Goal: Task Accomplishment & Management: Manage account settings

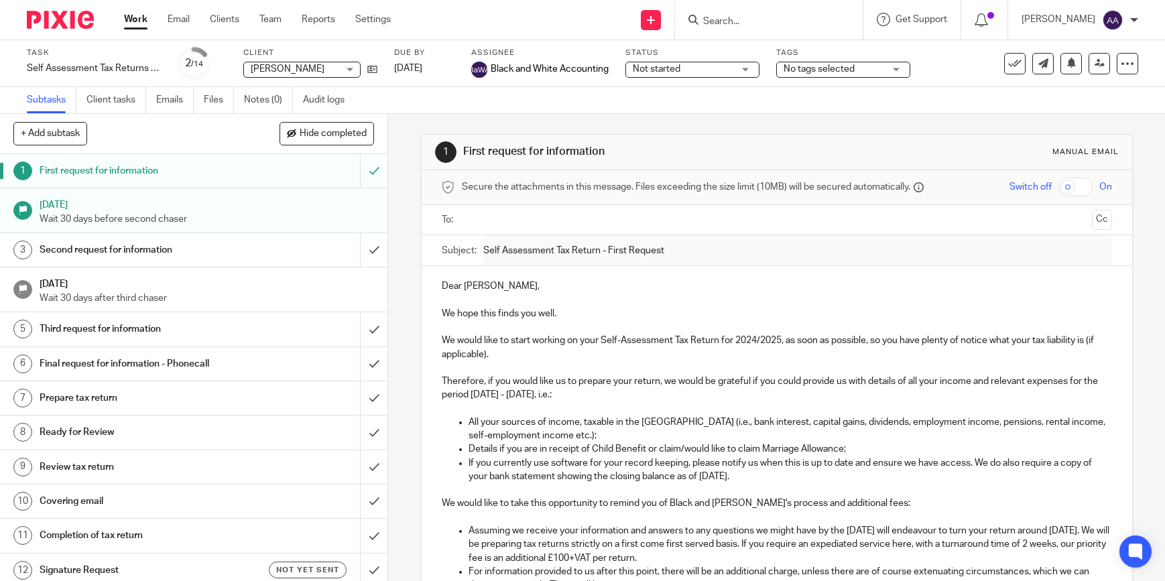
click at [751, 19] on input "Search" at bounding box center [762, 22] width 121 height 12
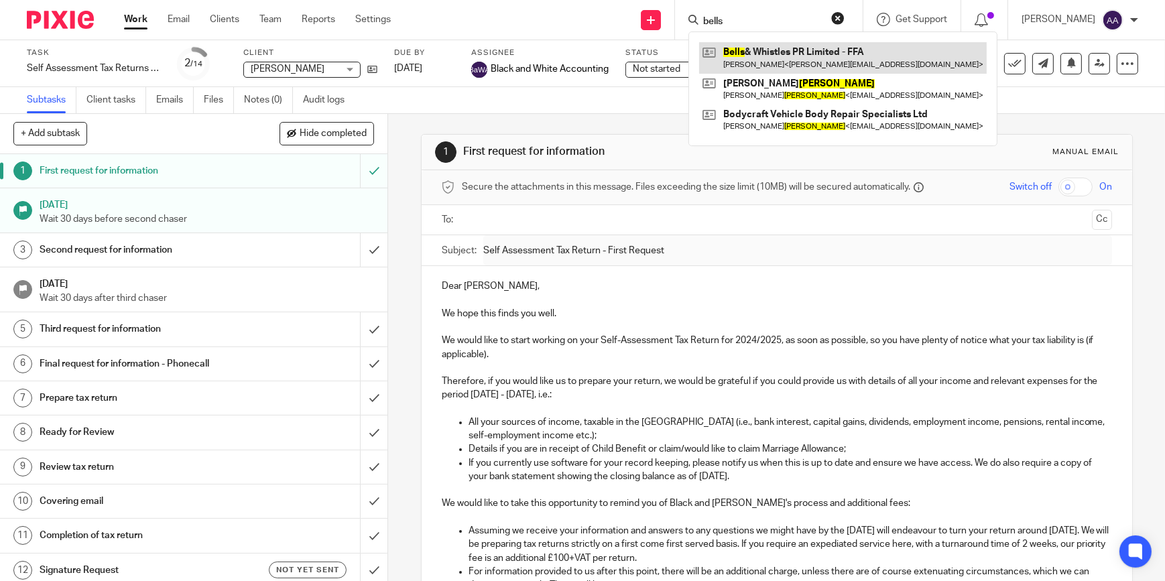
type input "bells"
click at [784, 48] on link at bounding box center [843, 57] width 288 height 31
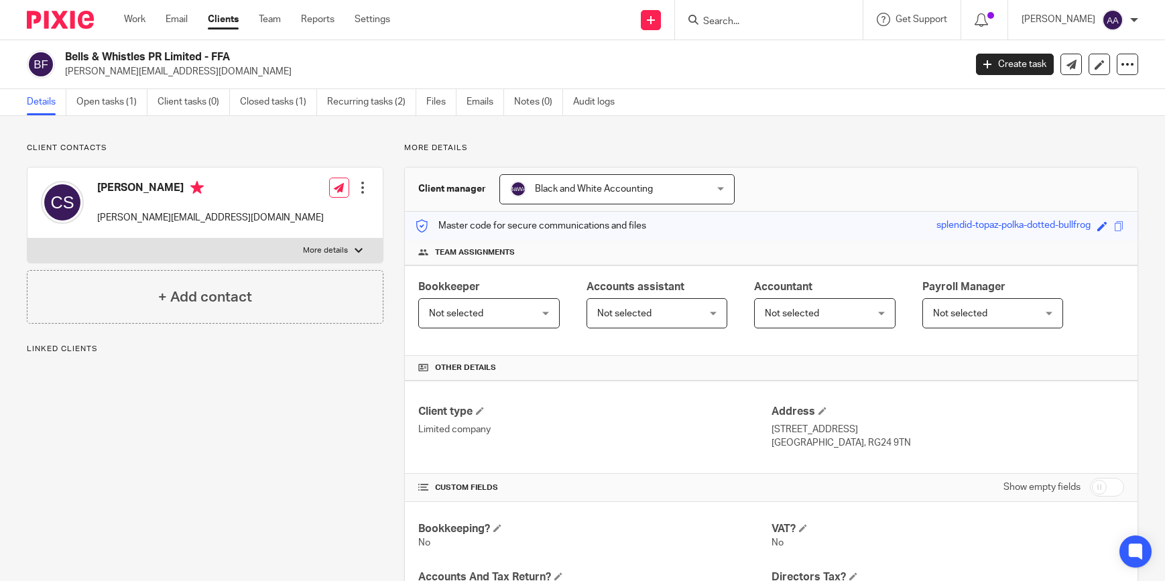
click at [107, 97] on link "Open tasks (1)" at bounding box center [111, 102] width 71 height 26
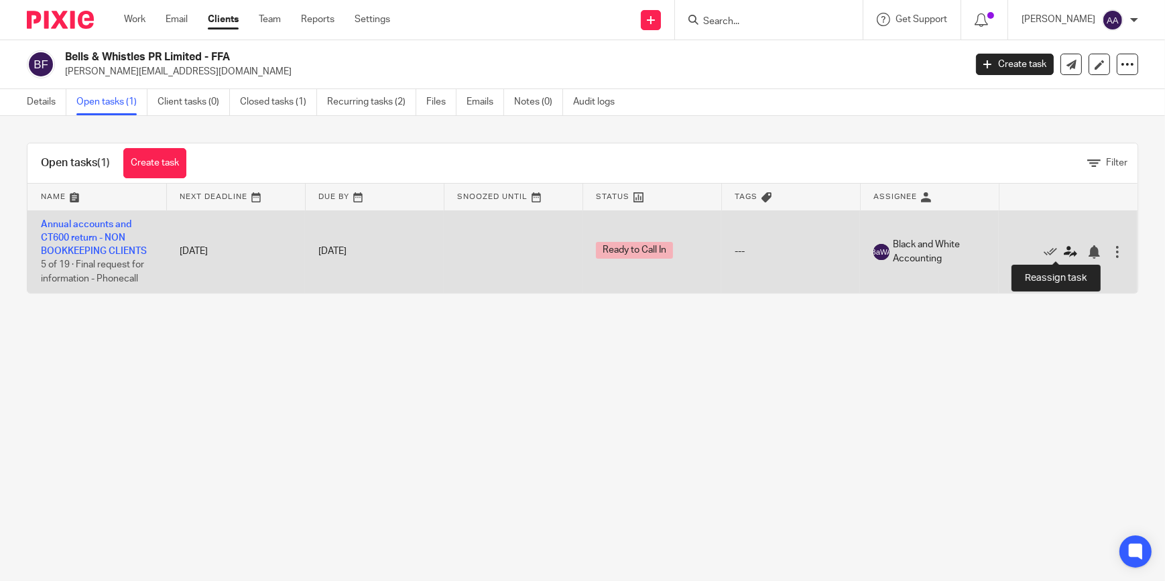
click at [1064, 251] on icon at bounding box center [1070, 251] width 13 height 13
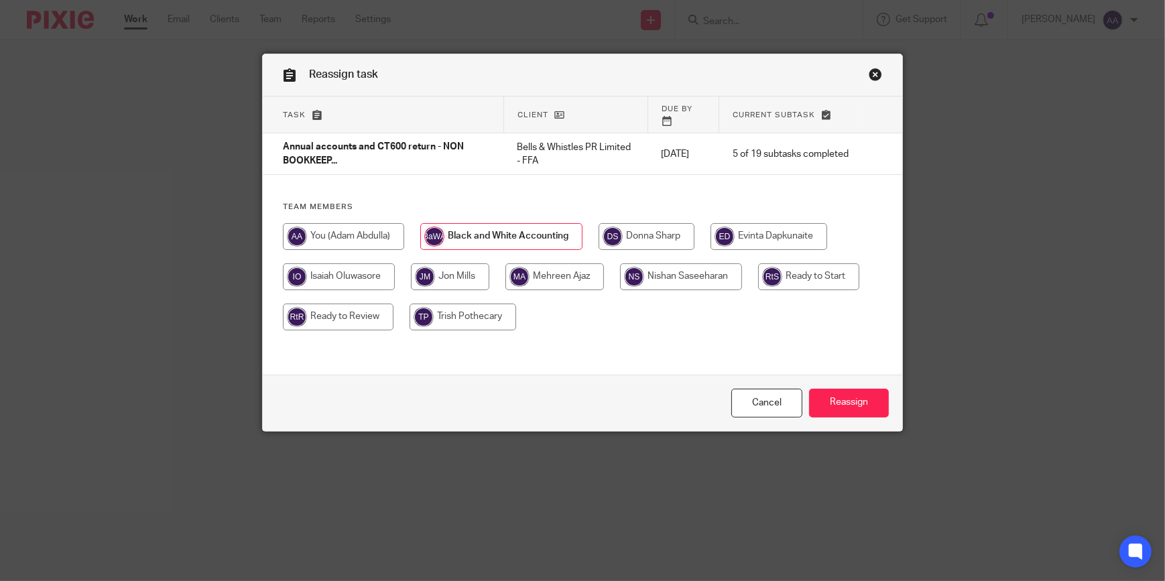
click at [777, 263] on input "radio" at bounding box center [808, 276] width 101 height 27
radio input "true"
click at [847, 396] on input "Reassign" at bounding box center [849, 403] width 80 height 29
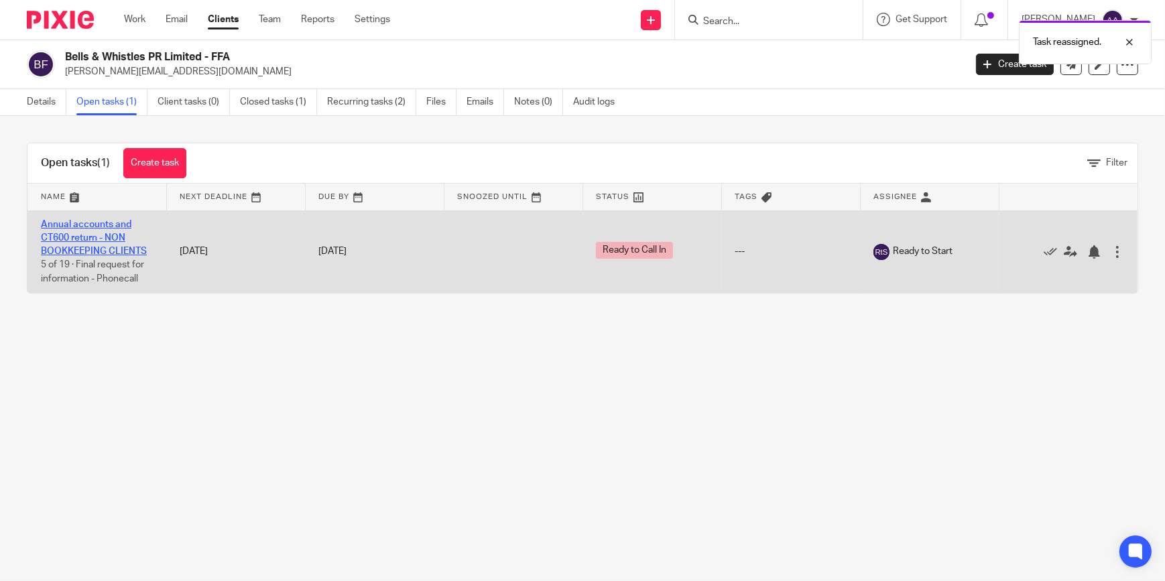
click at [58, 234] on link "Annual accounts and CT600 return - NON BOOKKEEPING CLIENTS" at bounding box center [94, 238] width 106 height 37
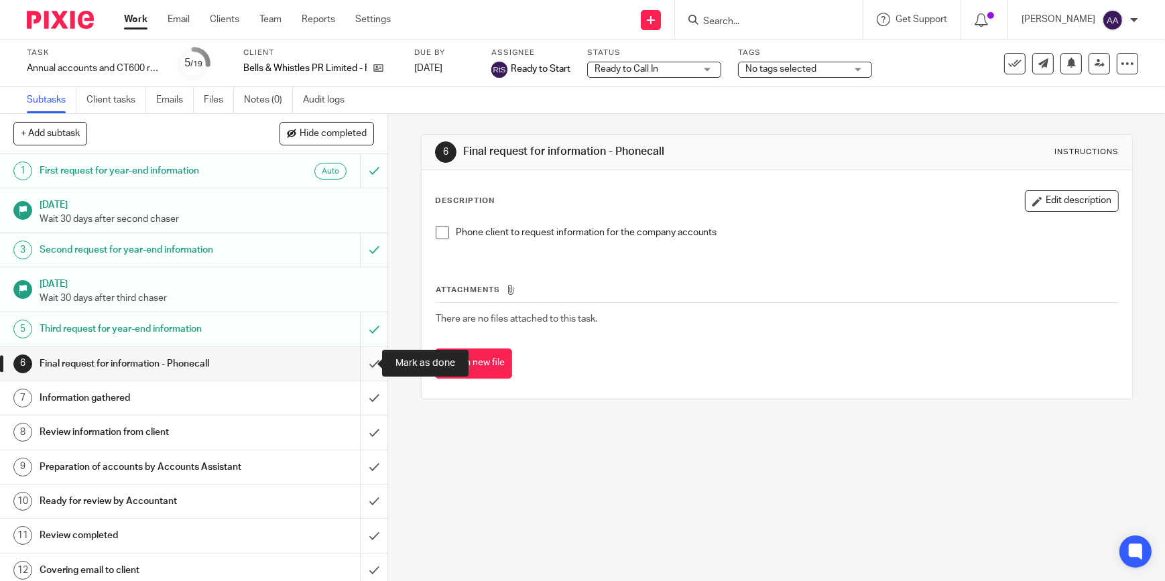
click at [365, 356] on input "submit" at bounding box center [193, 364] width 387 height 34
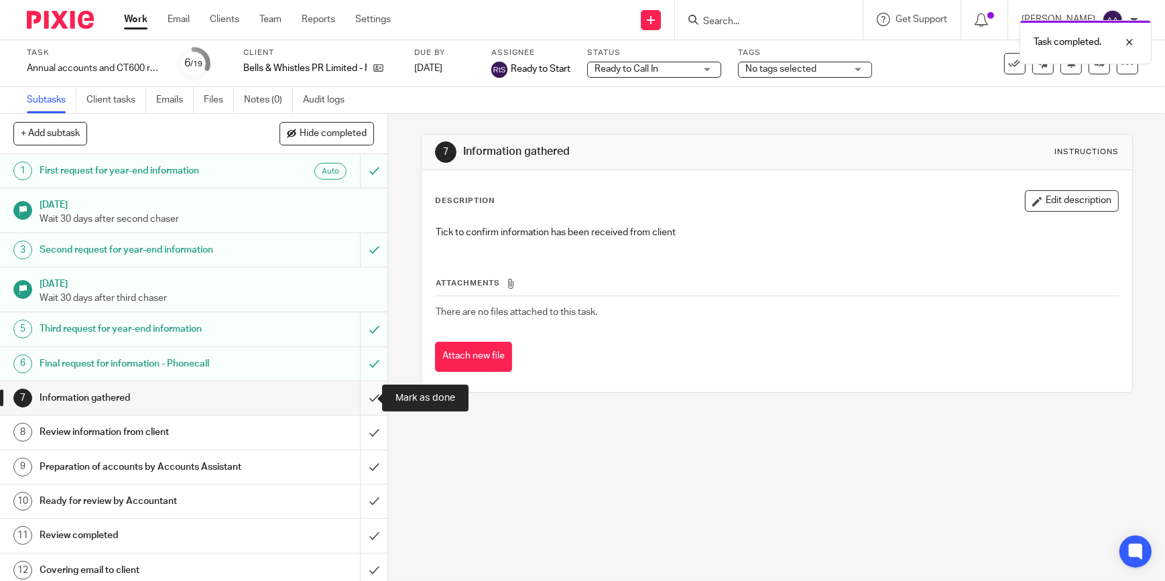
click at [359, 398] on input "submit" at bounding box center [193, 398] width 387 height 34
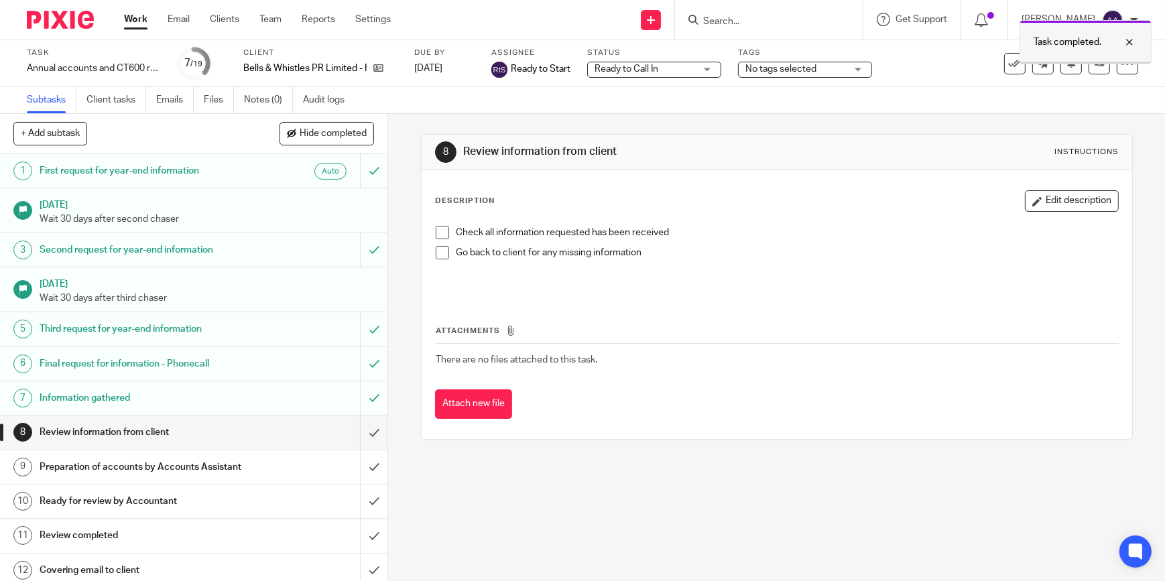
click at [1123, 62] on div at bounding box center [1085, 63] width 131 height 2
click at [1121, 69] on icon at bounding box center [1127, 63] width 13 height 13
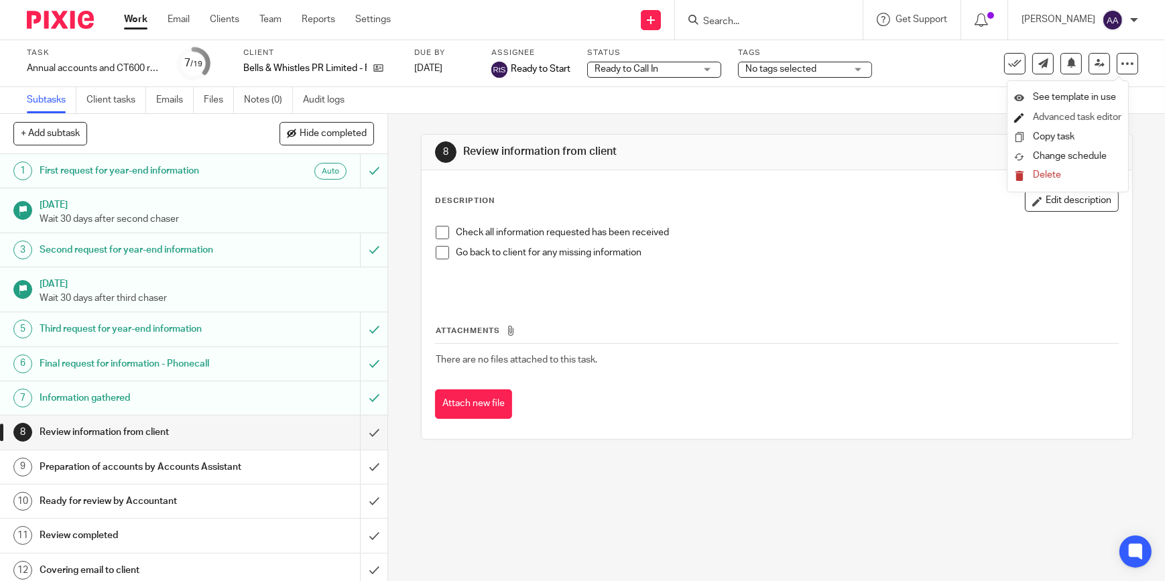
click at [1064, 116] on link "Advanced task editor" at bounding box center [1077, 117] width 88 height 9
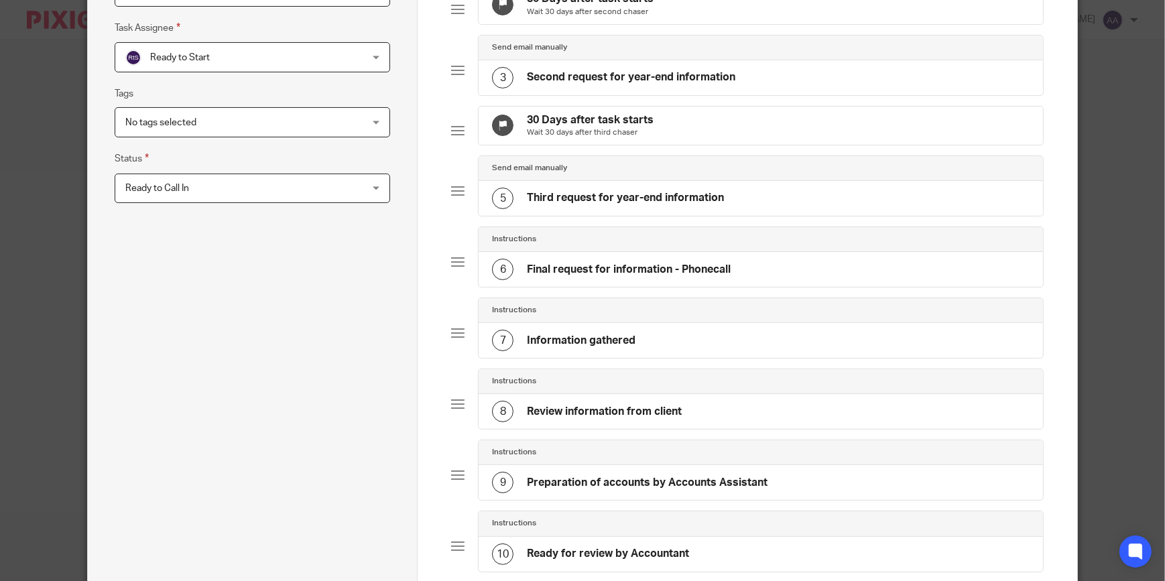
scroll to position [406, 0]
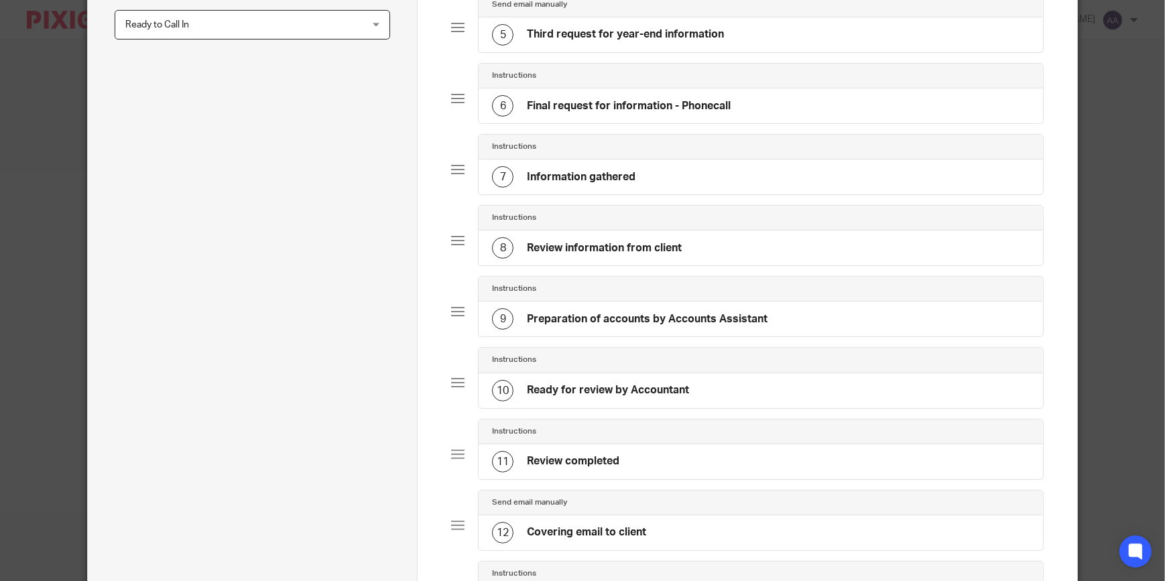
click at [582, 188] on div "7 Information gathered" at bounding box center [563, 176] width 143 height 21
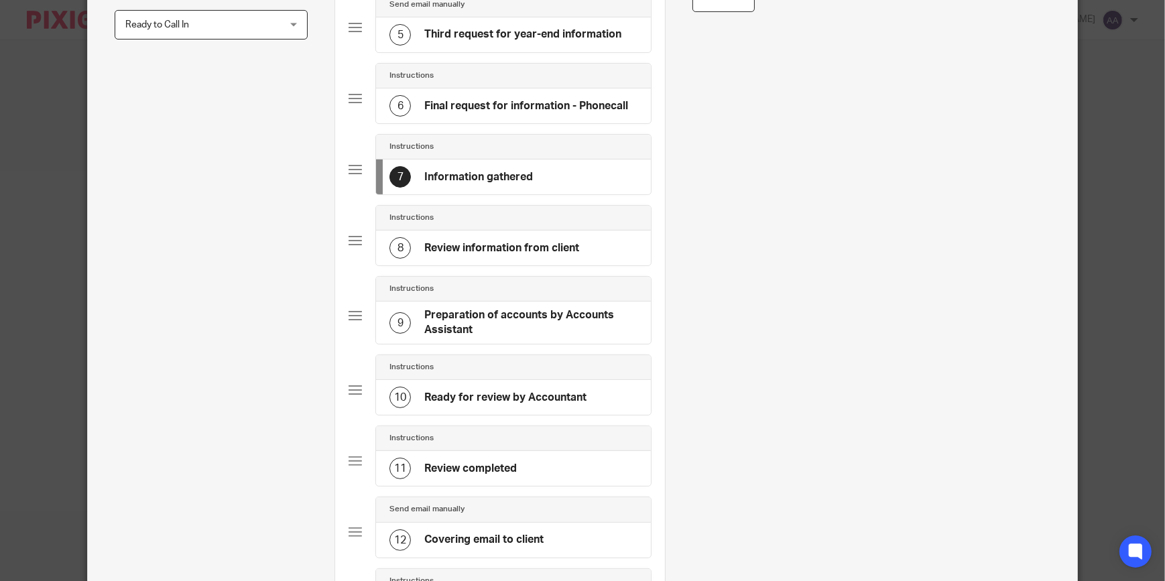
scroll to position [0, 0]
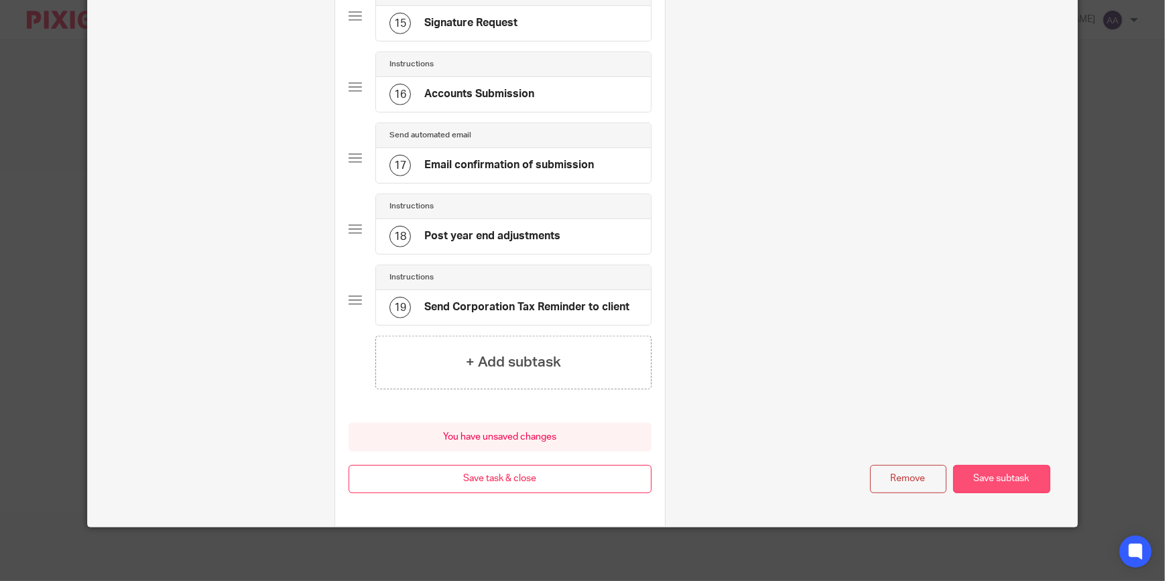
type input "Information received 18/09/2025"
click at [985, 481] on button "Save subtask" at bounding box center [1001, 479] width 97 height 29
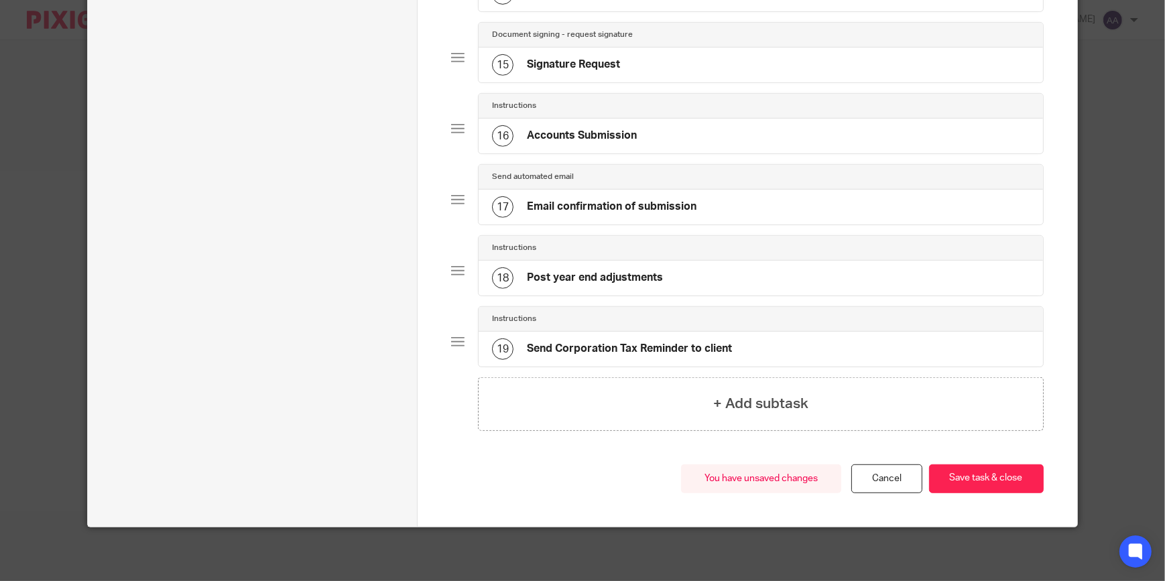
scroll to position [1105, 0]
click at [985, 481] on button "Save task & close" at bounding box center [986, 478] width 115 height 29
click at [967, 477] on button "Save task & close" at bounding box center [986, 478] width 115 height 29
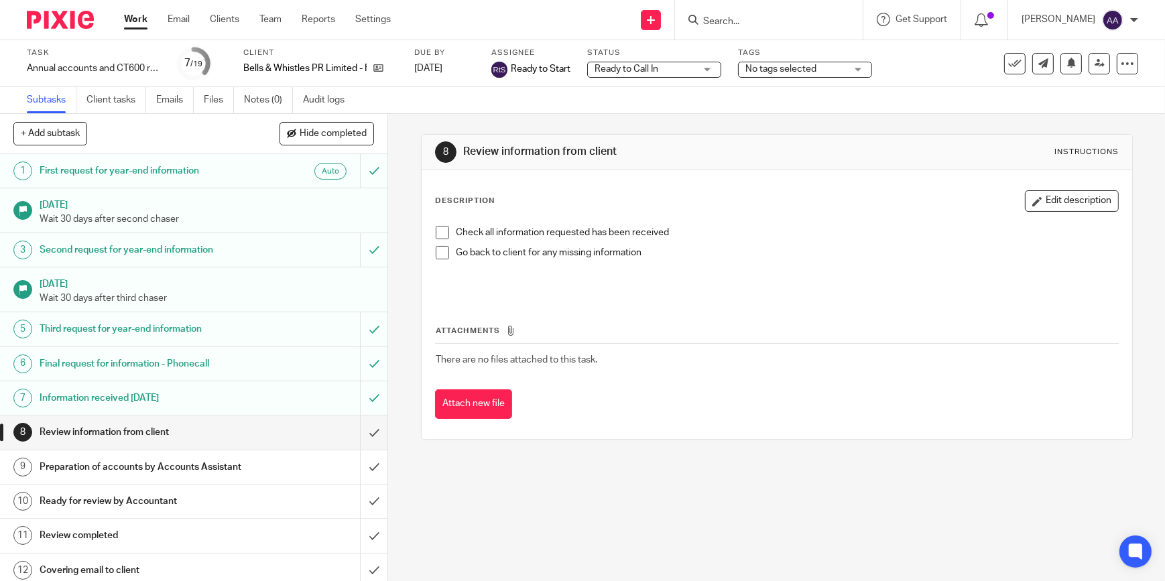
click at [754, 29] on div at bounding box center [769, 20] width 188 height 40
click at [751, 25] on input "Search" at bounding box center [762, 22] width 121 height 12
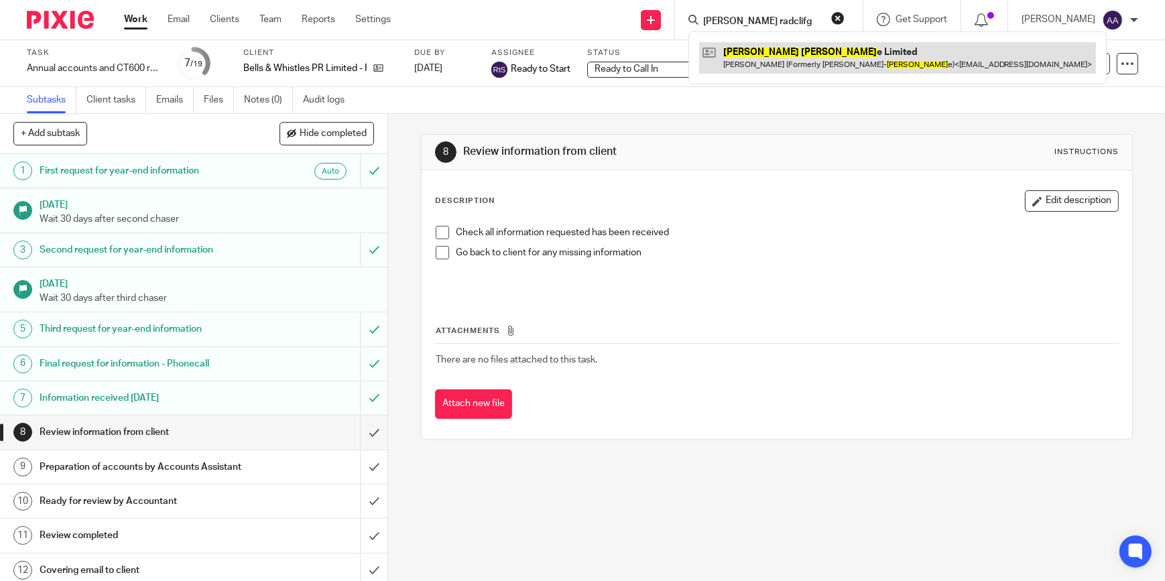
type input "waterman radclifg"
click at [798, 66] on link at bounding box center [897, 57] width 397 height 31
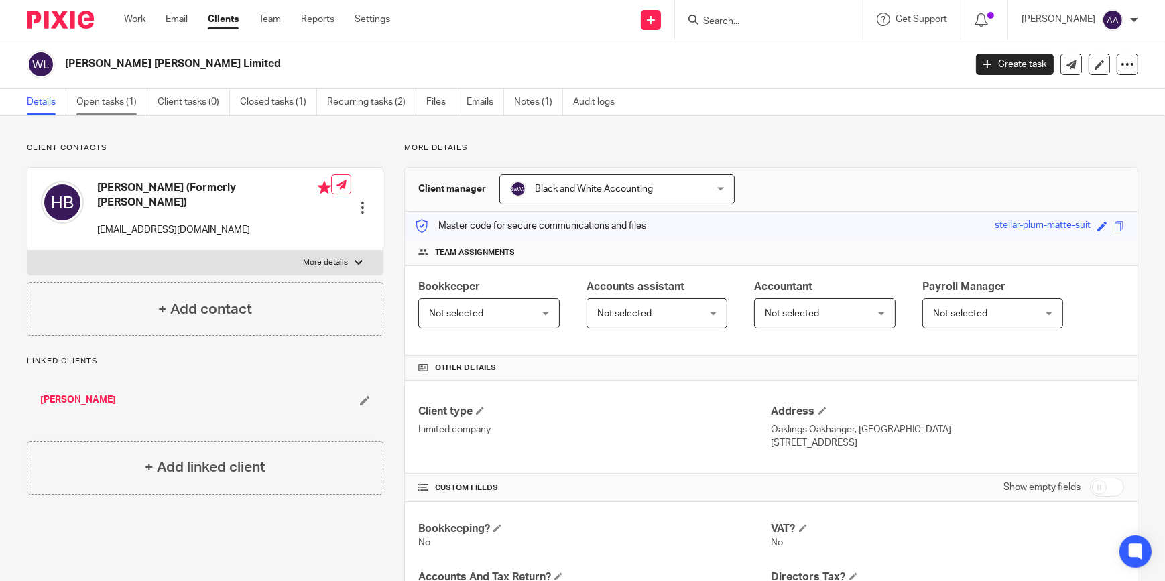
click at [99, 94] on link "Open tasks (1)" at bounding box center [111, 102] width 71 height 26
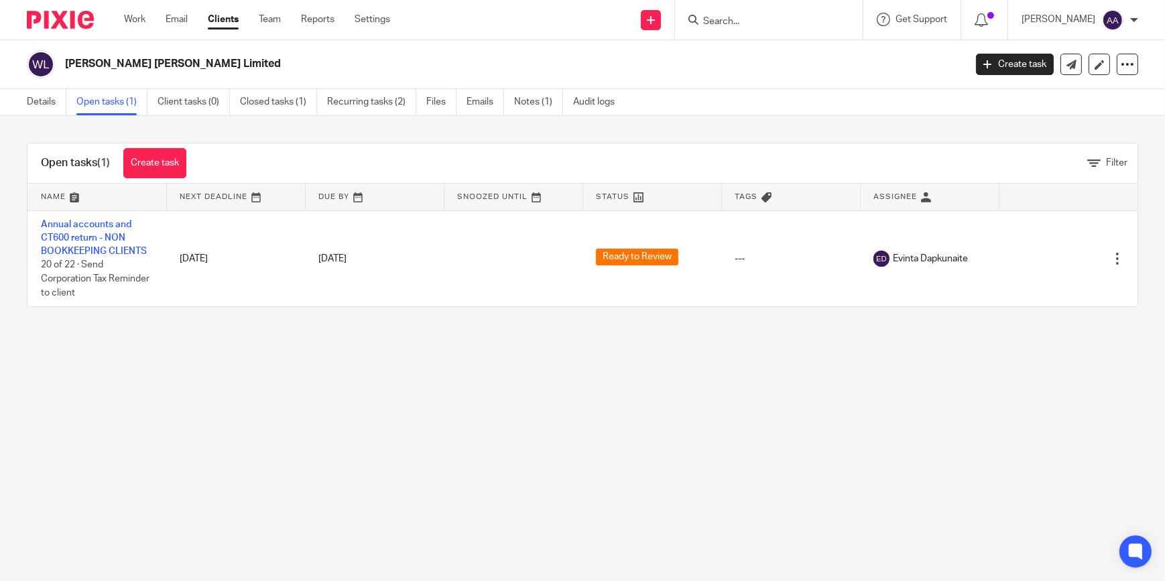
click at [747, 16] on input "Search" at bounding box center [762, 22] width 121 height 12
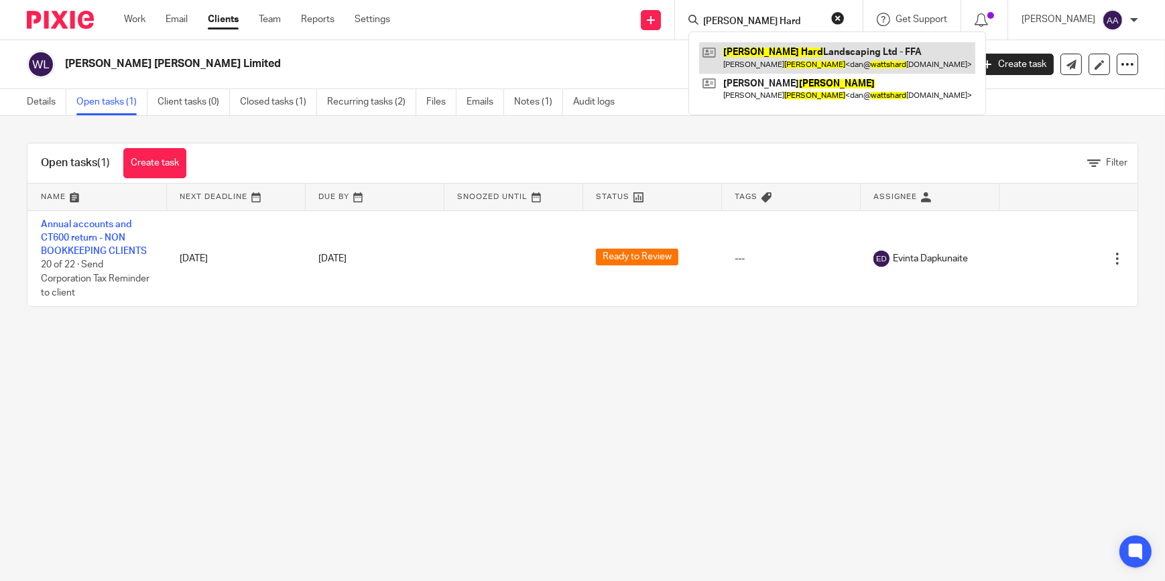
type input "[PERSON_NAME] Hard"
click at [772, 54] on link at bounding box center [837, 57] width 276 height 31
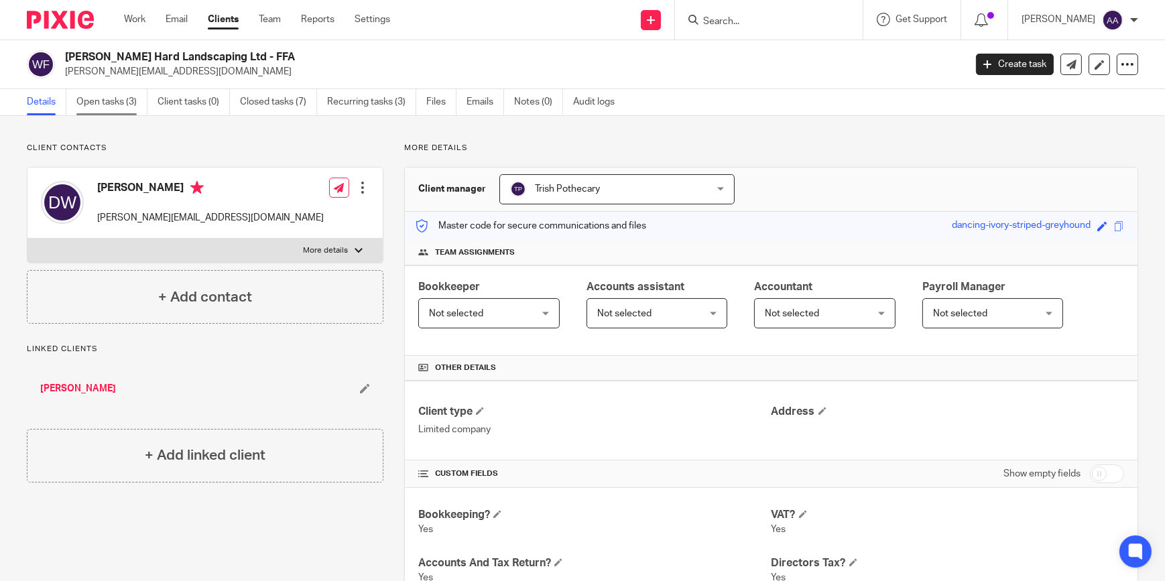
click at [106, 107] on link "Open tasks (3)" at bounding box center [111, 102] width 71 height 26
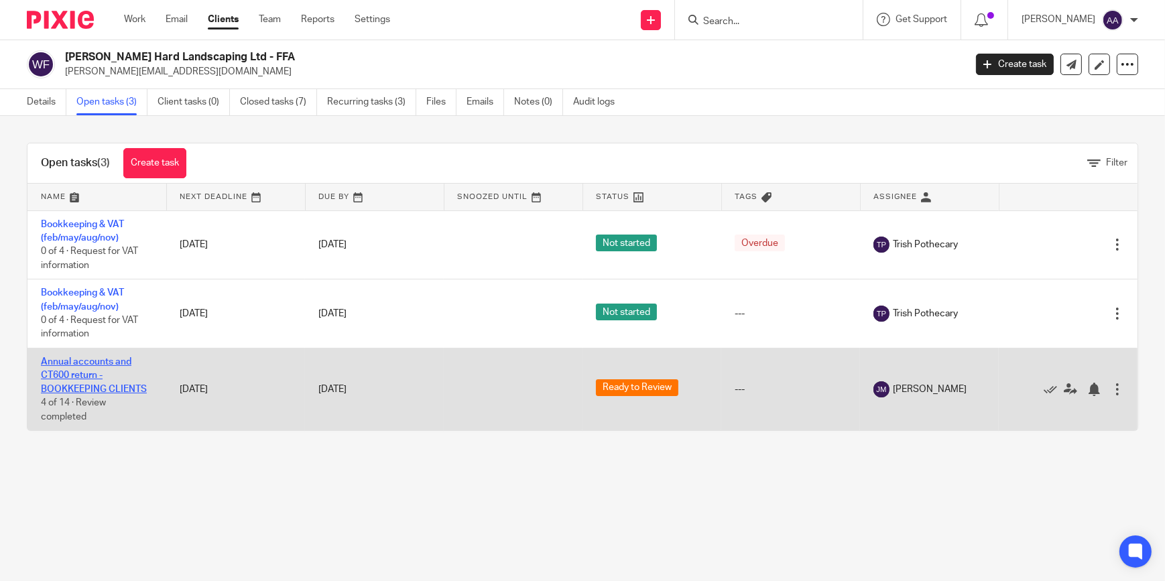
click at [83, 374] on link "Annual accounts and CT600 return - BOOKKEEPING CLIENTS" at bounding box center [94, 375] width 106 height 37
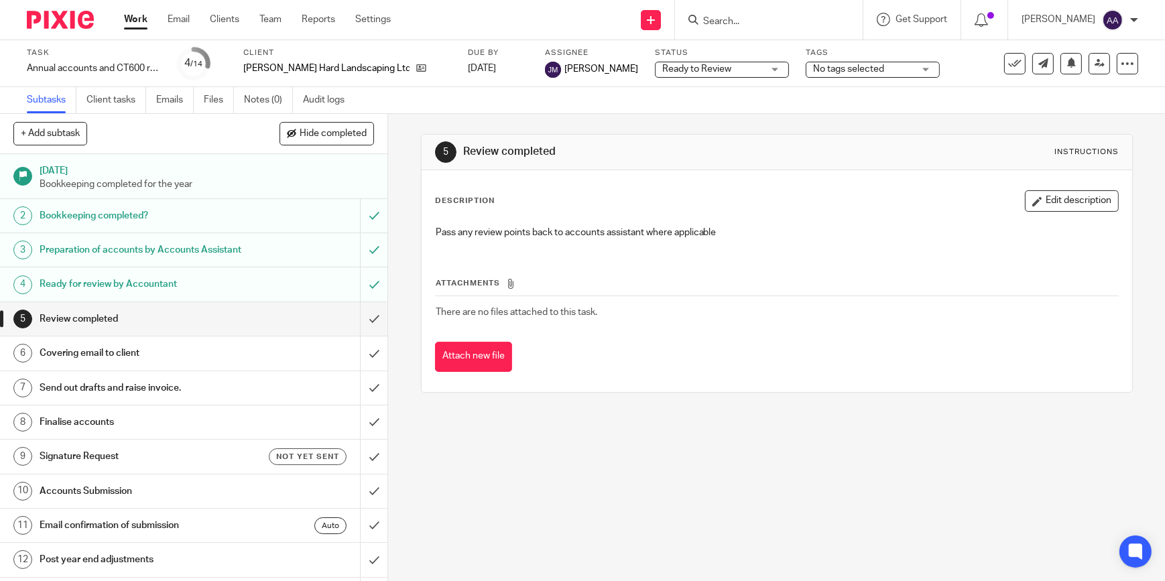
click at [546, 403] on div "5 Review completed Instructions Description Edit description Pass any review po…" at bounding box center [777, 263] width 712 height 299
click at [141, 18] on link "Work" at bounding box center [135, 19] width 23 height 13
